Goal: Task Accomplishment & Management: Manage account settings

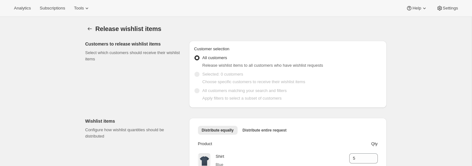
scroll to position [61, 0]
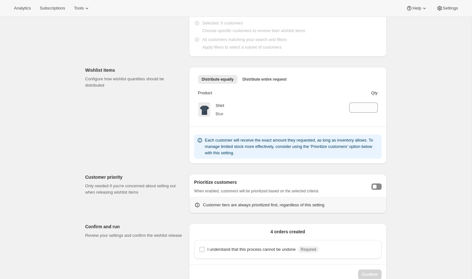
scroll to position [62, 0]
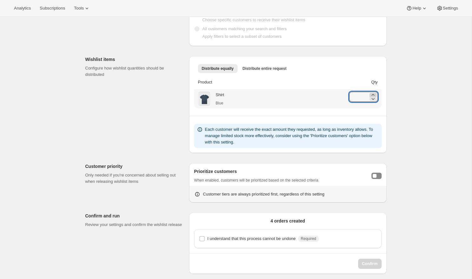
click at [373, 94] on icon at bounding box center [372, 95] width 3 height 2
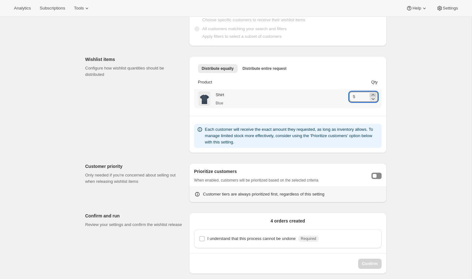
click at [373, 94] on icon at bounding box center [372, 95] width 3 height 2
click at [373, 99] on icon at bounding box center [373, 98] width 6 height 6
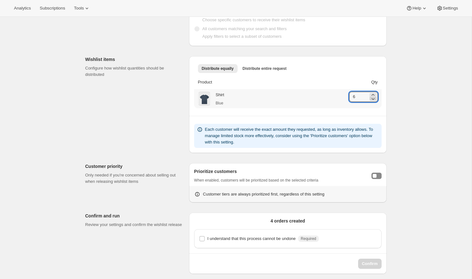
click at [373, 99] on icon at bounding box center [373, 98] width 6 height 6
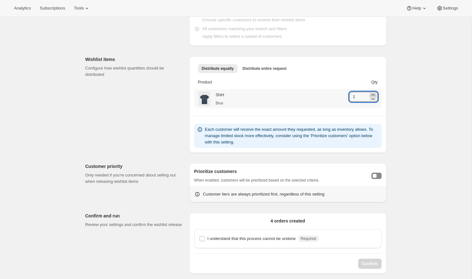
click at [374, 93] on icon at bounding box center [373, 95] width 6 height 6
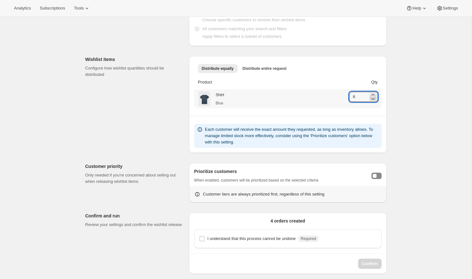
click at [373, 100] on icon at bounding box center [372, 99] width 3 height 2
click at [374, 93] on icon at bounding box center [373, 95] width 6 height 6
click at [371, 100] on icon at bounding box center [373, 98] width 6 height 6
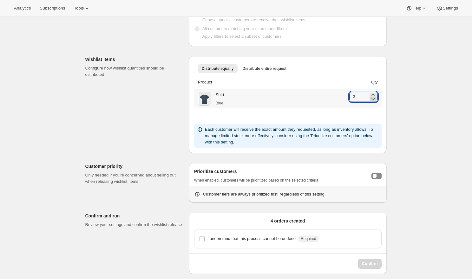
click at [371, 100] on icon at bounding box center [373, 98] width 6 height 6
click at [374, 95] on icon at bounding box center [373, 98] width 6 height 6
click at [375, 93] on icon at bounding box center [373, 95] width 6 height 6
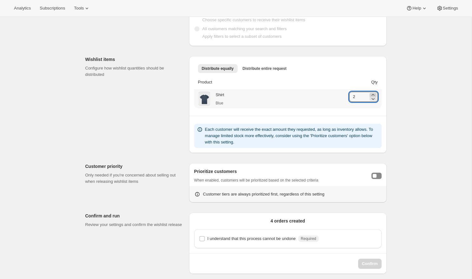
click at [375, 93] on icon at bounding box center [373, 95] width 6 height 6
type input "5"
click at [173, 101] on div "Wishlist items Configure how wishlist quantities should be distributed Distribu…" at bounding box center [233, 102] width 306 height 102
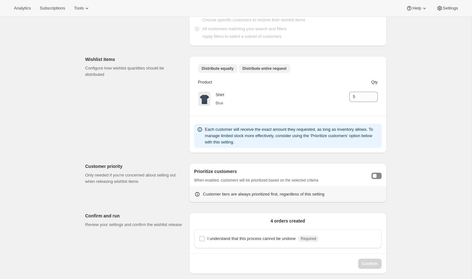
click at [253, 70] on span "Distribute entire request" at bounding box center [265, 68] width 44 height 5
click at [223, 70] on span "Distribute equally" at bounding box center [218, 68] width 32 height 5
click at [376, 166] on div "Toggle customer prioritization" at bounding box center [375, 176] width 4 height 4
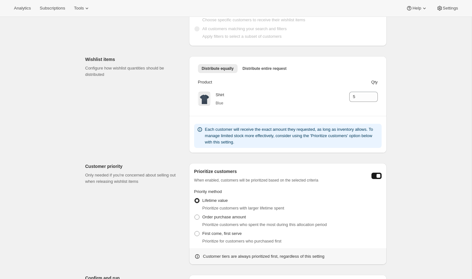
scroll to position [116, 0]
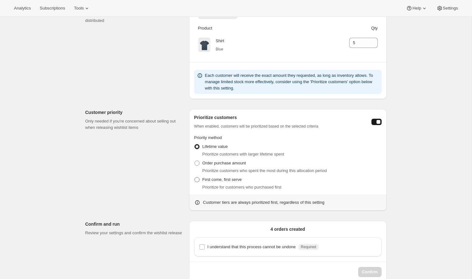
click at [225, 166] on span "First come, first serve" at bounding box center [221, 179] width 39 height 5
click at [195, 166] on input "First come, first serve" at bounding box center [194, 177] width 0 height 0
radio input "true"
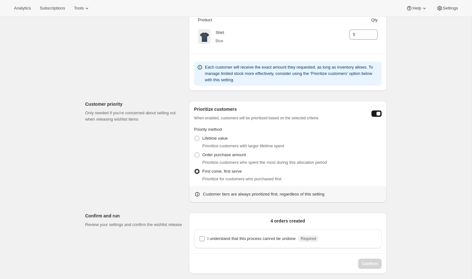
click at [218, 166] on p "I understand that this process cannot be undone" at bounding box center [251, 238] width 88 height 6
click at [205, 166] on input "I understand that this process cannot be undone Required" at bounding box center [201, 238] width 5 height 5
checkbox input "true"
click at [372, 36] on icon at bounding box center [372, 37] width 3 height 2
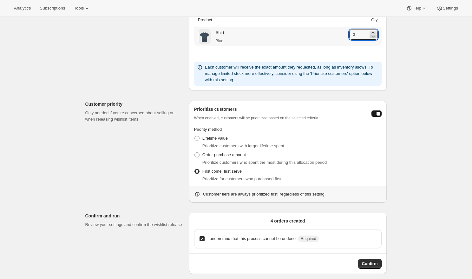
click at [372, 36] on icon at bounding box center [372, 37] width 3 height 2
click at [372, 32] on icon at bounding box center [372, 33] width 3 height 2
click at [374, 36] on icon at bounding box center [373, 36] width 6 height 6
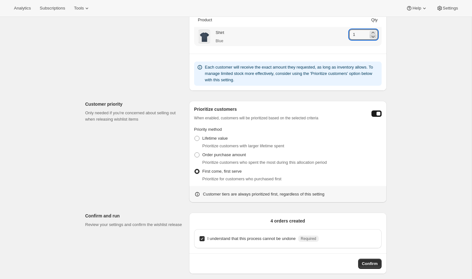
type input "0"
click at [439, 96] on div "Release wishlist items. This page is ready Release wishlist items Customers to …" at bounding box center [236, 86] width 472 height 386
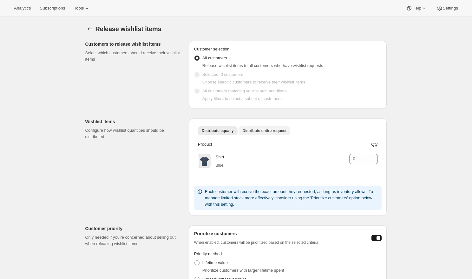
click at [273, 127] on button "Distribute entire request" at bounding box center [265, 130] width 52 height 9
drag, startPoint x: 351, startPoint y: 145, endPoint x: 380, endPoint y: 145, distance: 29.2
click at [380, 145] on th "Total available" at bounding box center [350, 144] width 62 height 14
click at [395, 145] on div "Release wishlist items. This page is ready Release wishlist items Customers to …" at bounding box center [236, 210] width 472 height 386
click at [308, 144] on span "Total requested" at bounding box center [287, 144] width 59 height 6
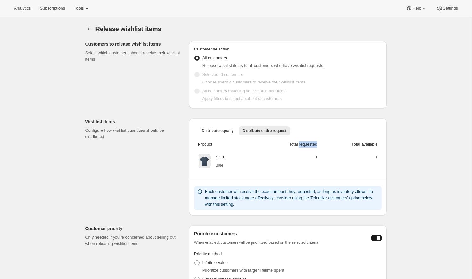
click at [308, 144] on span "Total requested" at bounding box center [287, 144] width 59 height 6
click at [372, 145] on span "Total available" at bounding box center [349, 144] width 56 height 6
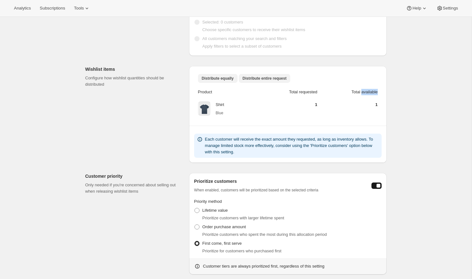
click at [224, 80] on span "Distribute equally" at bounding box center [218, 78] width 32 height 5
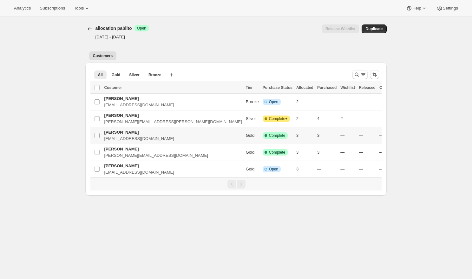
click at [96, 138] on span at bounding box center [97, 136] width 6 height 6
click at [96, 138] on input "Select Item" at bounding box center [96, 135] width 5 height 5
checkbox input "false"
click at [96, 151] on input "Select Item" at bounding box center [96, 152] width 5 height 5
checkbox input "true"
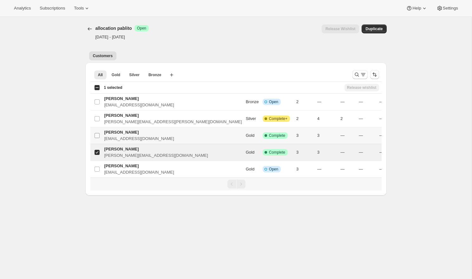
click at [97, 134] on input "Select Item" at bounding box center [96, 135] width 5 height 5
checkbox input "true"
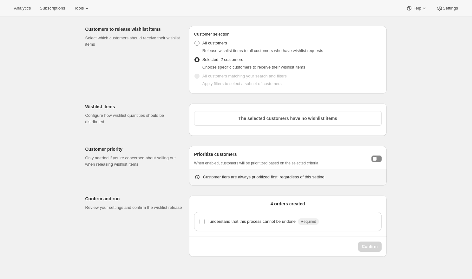
scroll to position [17, 0]
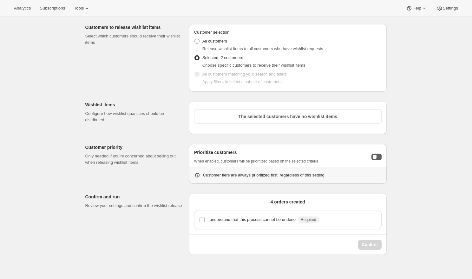
click at [373, 155] on div "Toggle customer prioritization" at bounding box center [375, 157] width 4 height 4
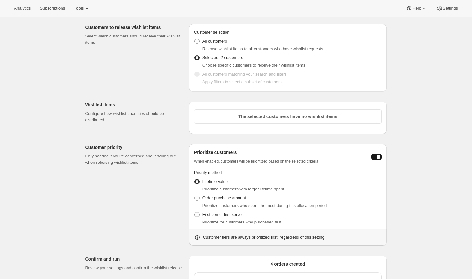
scroll to position [60, 0]
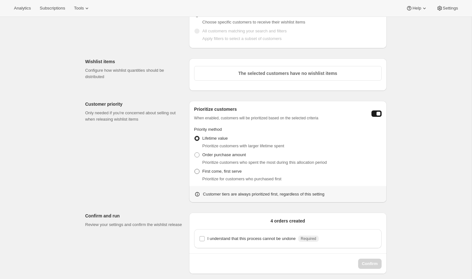
click at [224, 172] on span "First come, first serve" at bounding box center [221, 171] width 39 height 5
click at [195, 169] on input "First come, first serve" at bounding box center [194, 169] width 0 height 0
radio input "true"
click at [200, 240] on input "I understand that this process cannot be undone Required" at bounding box center [201, 238] width 5 height 5
checkbox input "true"
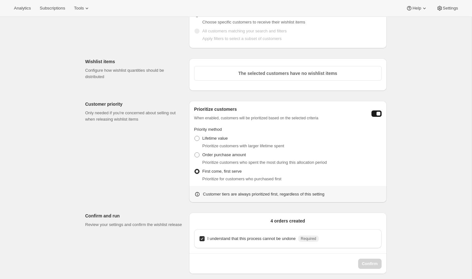
click at [370, 266] on div "Confirm" at bounding box center [287, 263] width 187 height 10
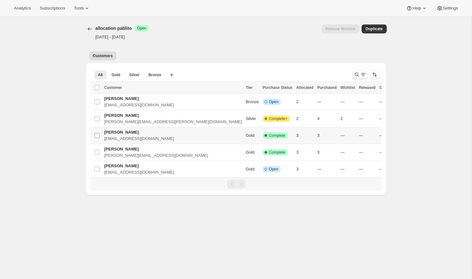
click at [97, 136] on input "Select Item" at bounding box center [96, 135] width 5 height 5
checkbox input "true"
click at [96, 154] on input "Select Item" at bounding box center [96, 152] width 5 height 5
checkbox input "true"
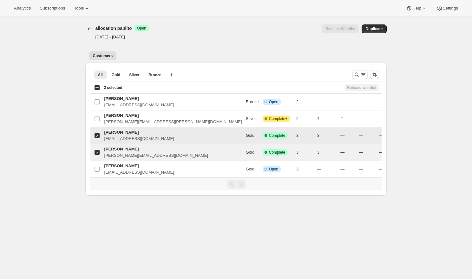
click at [96, 137] on input "Select Item" at bounding box center [96, 135] width 5 height 5
checkbox input "false"
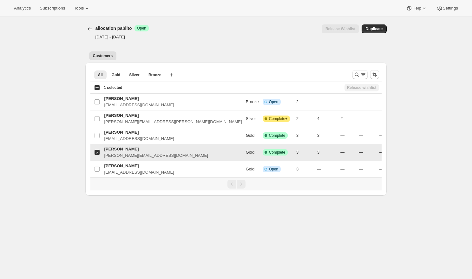
click at [97, 153] on input "Select Item" at bounding box center [96, 152] width 5 height 5
checkbox input "false"
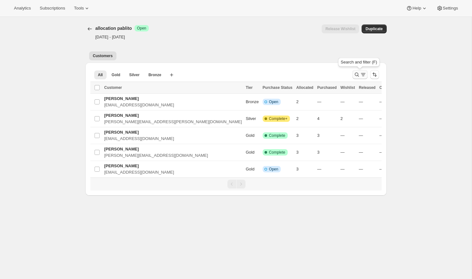
click at [359, 75] on icon "Search and filter results" at bounding box center [357, 74] width 6 height 6
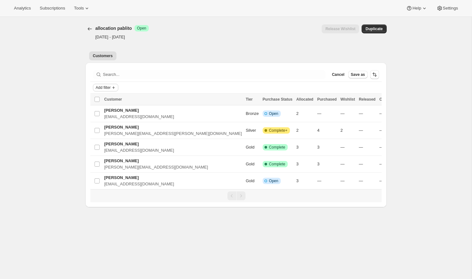
click at [115, 86] on icon "Add filter" at bounding box center [113, 87] width 5 height 5
click at [111, 121] on span "Purchase status" at bounding box center [104, 122] width 55 height 6
click at [106, 110] on span "Open" at bounding box center [110, 109] width 10 height 5
click at [102, 110] on input "Open" at bounding box center [99, 109] width 5 height 5
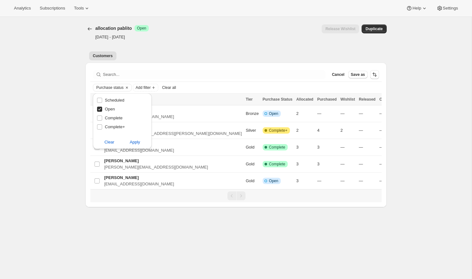
click at [106, 110] on span "Open" at bounding box center [110, 109] width 10 height 5
click at [102, 110] on input "Open" at bounding box center [99, 109] width 5 height 5
checkbox input "false"
click at [113, 126] on span "Complete+" at bounding box center [115, 126] width 20 height 5
click at [102, 126] on input "Complete+" at bounding box center [99, 126] width 5 height 5
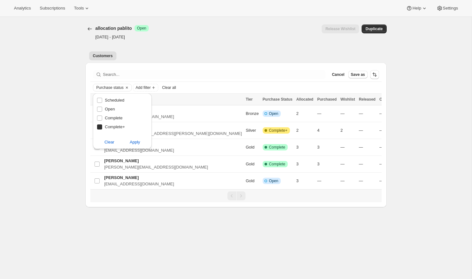
checkbox input "true"
click at [136, 145] on span "Apply" at bounding box center [135, 142] width 10 height 6
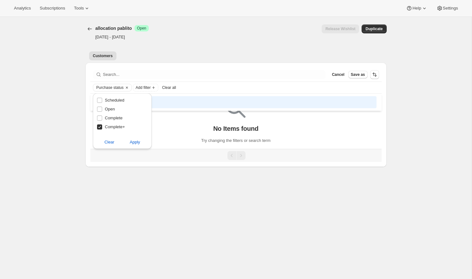
click at [78, 124] on div "[object Object]. This page is ready allocation pablito Success Open Oct 1, 2025…" at bounding box center [236, 92] width 316 height 150
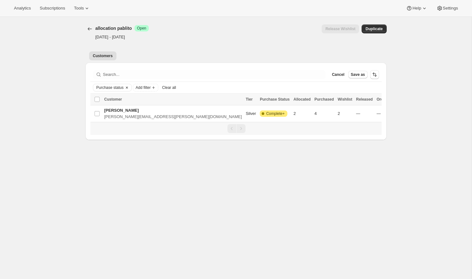
click at [127, 88] on icon "Clear" at bounding box center [127, 88] width 2 height 2
click at [339, 76] on span "Cancel" at bounding box center [338, 74] width 12 height 5
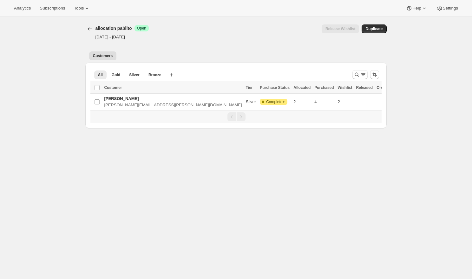
click at [350, 77] on div at bounding box center [366, 74] width 32 height 13
click at [356, 77] on icon "Search and filter results" at bounding box center [357, 74] width 6 height 6
